Goal: Task Accomplishment & Management: Manage account settings

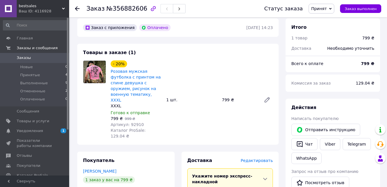
scroll to position [192, 0]
click at [134, 123] on span "Артикул: 92910" at bounding box center [127, 125] width 33 height 5
copy span "92910"
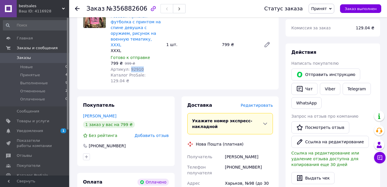
scroll to position [249, 0]
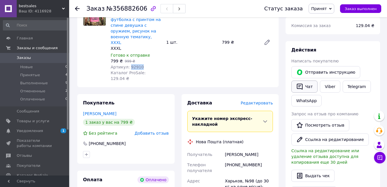
click at [306, 81] on button "Чат" at bounding box center [305, 87] width 26 height 12
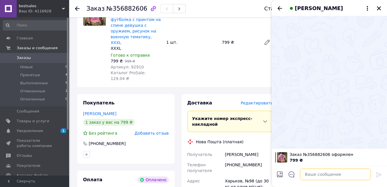
click at [315, 172] on textarea at bounding box center [335, 175] width 71 height 12
type textarea "L"
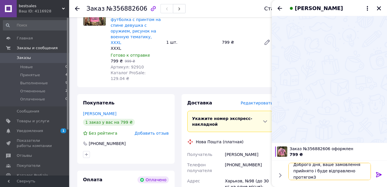
scroll to position [1, 0]
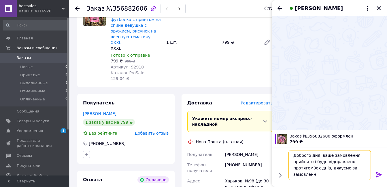
type textarea "Доброго дня, ваше замовлення прийнято і буде відправлено протягом3ох днів, дяку…"
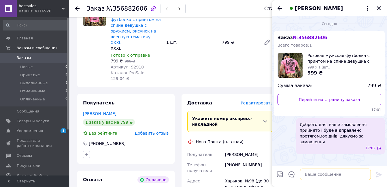
scroll to position [0, 0]
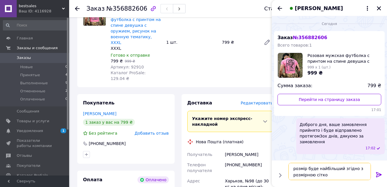
type textarea "розмір буде найбільший згідно з розмірною сіткою"
drag, startPoint x: 274, startPoint y: 173, endPoint x: 273, endPoint y: 170, distance: 3.9
click at [273, 170] on div "розмір буде найбільший згідно з розмірною сіткою розмір буде найбільший згідно …" at bounding box center [329, 174] width 115 height 27
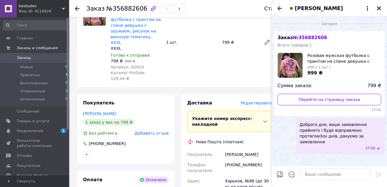
click at [380, 10] on icon "Закрыть" at bounding box center [379, 8] width 5 height 5
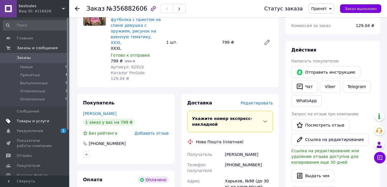
scroll to position [76, 0]
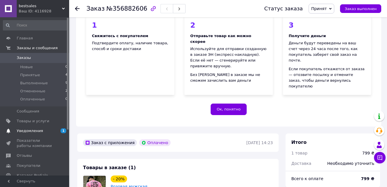
click at [36, 128] on link "Уведомления 1 0" at bounding box center [35, 131] width 71 height 10
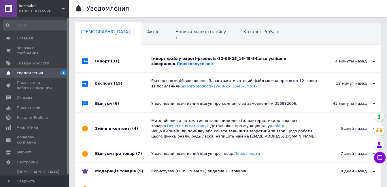
click at [353, 52] on div "4 минуты назад [DATE]" at bounding box center [349, 61] width 63 height 22
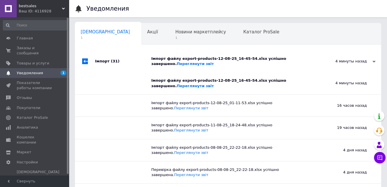
click at [352, 54] on div "4 минуты назад [DATE]" at bounding box center [349, 61] width 63 height 22
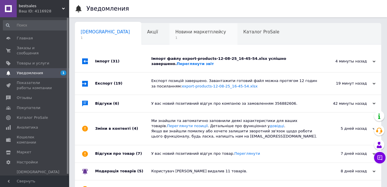
click at [175, 39] on span "1" at bounding box center [200, 38] width 51 height 4
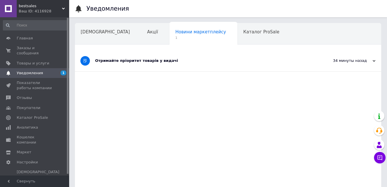
click at [140, 62] on div "Отримайте пріоритет товарів у видачі" at bounding box center [206, 60] width 223 height 5
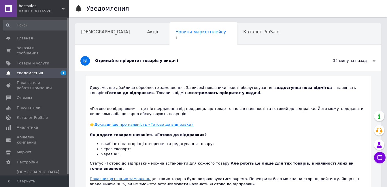
drag, startPoint x: 194, startPoint y: 64, endPoint x: 137, endPoint y: 47, distance: 59.5
click at [193, 64] on div "Отримайте пріоритет товарів у видачі" at bounding box center [206, 60] width 223 height 21
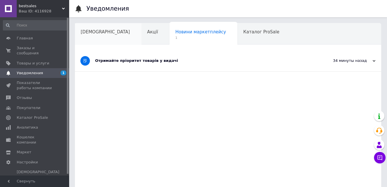
click at [91, 40] on div "[DEMOGRAPHIC_DATA]" at bounding box center [108, 34] width 67 height 22
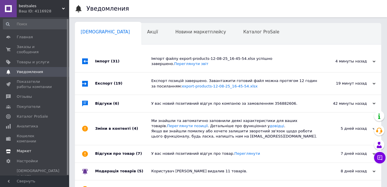
scroll to position [1, 0]
click at [27, 124] on span "Аналитика" at bounding box center [27, 126] width 21 height 5
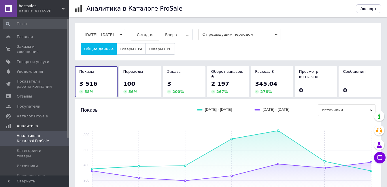
click at [153, 33] on span "Сегодня" at bounding box center [145, 35] width 16 height 4
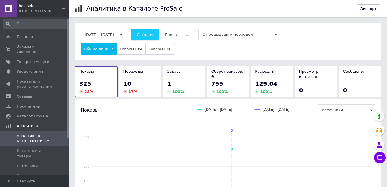
click at [153, 33] on span "Сегодня" at bounding box center [145, 35] width 16 height 4
click at [153, 32] on button "Сегодня" at bounding box center [145, 35] width 29 height 12
click at [153, 34] on span "Сегодня" at bounding box center [145, 35] width 16 height 4
click at [152, 31] on button "Сегодня" at bounding box center [145, 35] width 29 height 12
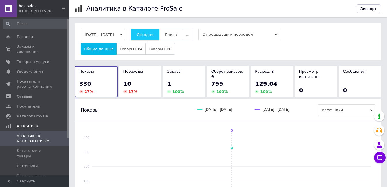
click at [153, 33] on span "Сегодня" at bounding box center [145, 35] width 16 height 4
click at [150, 37] on span "Сегодня" at bounding box center [145, 35] width 16 height 4
click at [152, 36] on span "Сегодня" at bounding box center [145, 35] width 16 height 4
click at [151, 39] on button "Сегодня" at bounding box center [145, 35] width 29 height 12
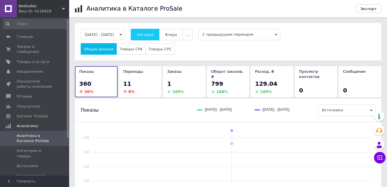
click at [153, 34] on span "Сегодня" at bounding box center [145, 35] width 16 height 4
click at [153, 36] on span "Сегодня" at bounding box center [145, 35] width 16 height 4
click at [153, 35] on span "Сегодня" at bounding box center [145, 35] width 16 height 4
click at [153, 33] on span "Сегодня" at bounding box center [145, 35] width 16 height 4
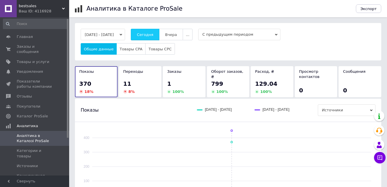
click at [152, 35] on span "Сегодня" at bounding box center [145, 35] width 16 height 4
click at [143, 32] on button "Сегодня" at bounding box center [145, 35] width 29 height 12
click at [159, 35] on button "Сегодня" at bounding box center [145, 35] width 29 height 12
click at [153, 37] on span "Сегодня" at bounding box center [145, 35] width 16 height 4
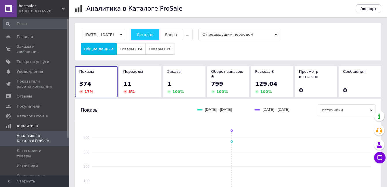
click at [151, 32] on button "Сегодня" at bounding box center [145, 35] width 29 height 12
click at [156, 32] on button "Сегодня" at bounding box center [145, 35] width 29 height 12
click at [153, 35] on span "Сегодня" at bounding box center [145, 35] width 16 height 4
click at [145, 37] on button "Сегодня" at bounding box center [145, 35] width 29 height 12
click at [152, 35] on span "Сегодня" at bounding box center [145, 35] width 16 height 4
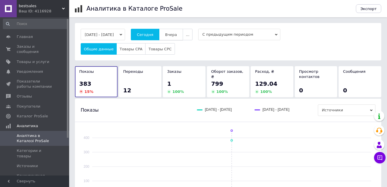
click at [183, 39] on button "Вчера" at bounding box center [171, 35] width 24 height 12
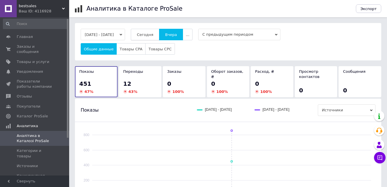
click at [156, 37] on button "Сегодня" at bounding box center [145, 35] width 29 height 12
